Goal: Navigation & Orientation: Find specific page/section

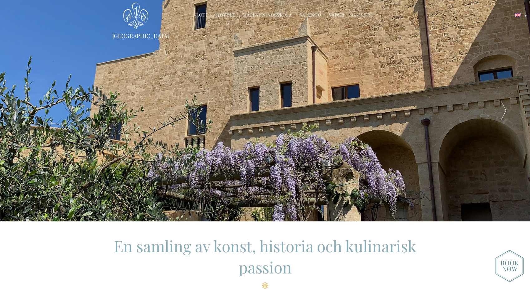
click at [223, 14] on font "Hotell" at bounding box center [225, 15] width 19 height 6
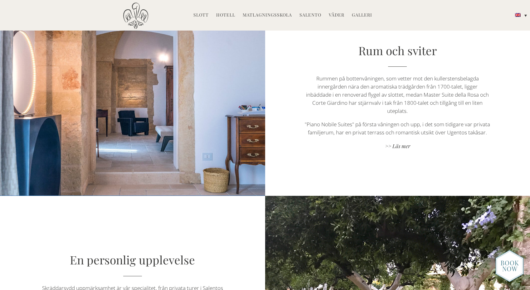
scroll to position [410, 0]
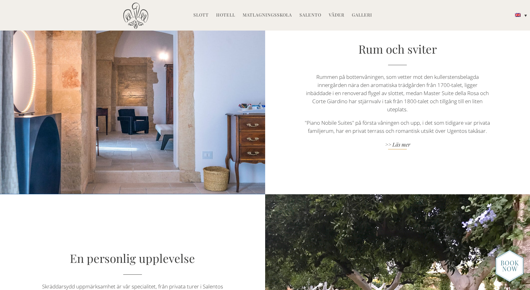
click at [399, 141] on font ">> Läs mer" at bounding box center [397, 144] width 25 height 7
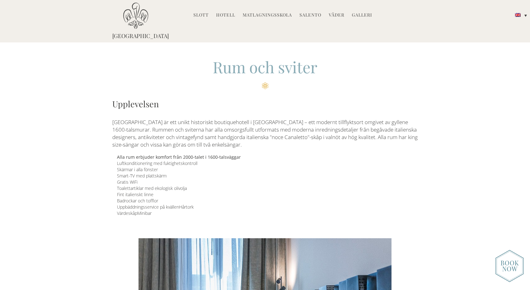
click at [203, 15] on font "Slott" at bounding box center [200, 15] width 15 height 6
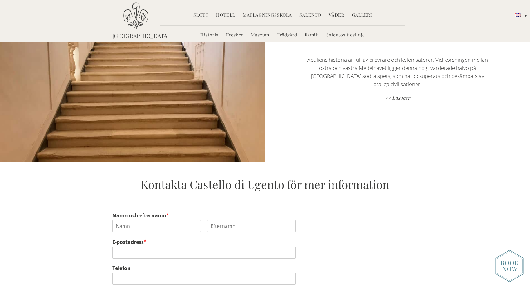
scroll to position [1336, 0]
